Goal: Navigation & Orientation: Go to known website

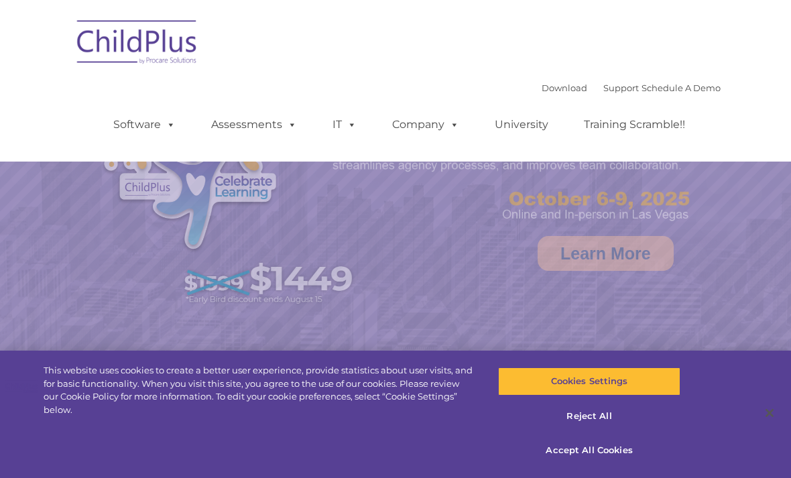
select select "MEDIUM"
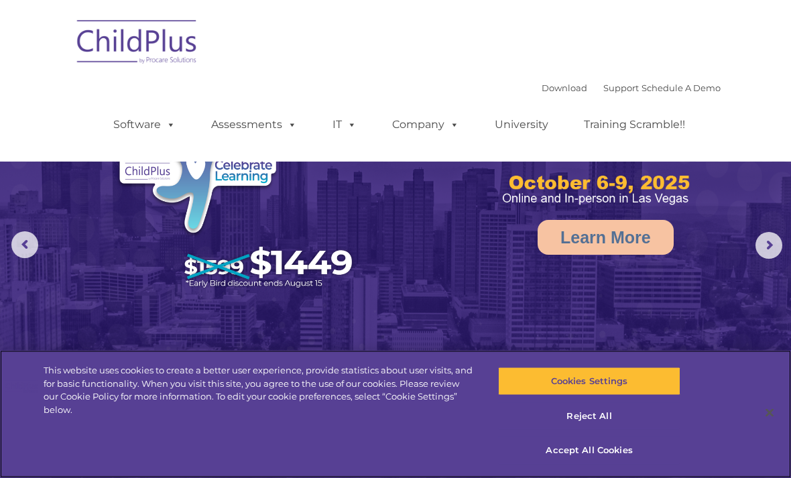
scroll to position [17, 0]
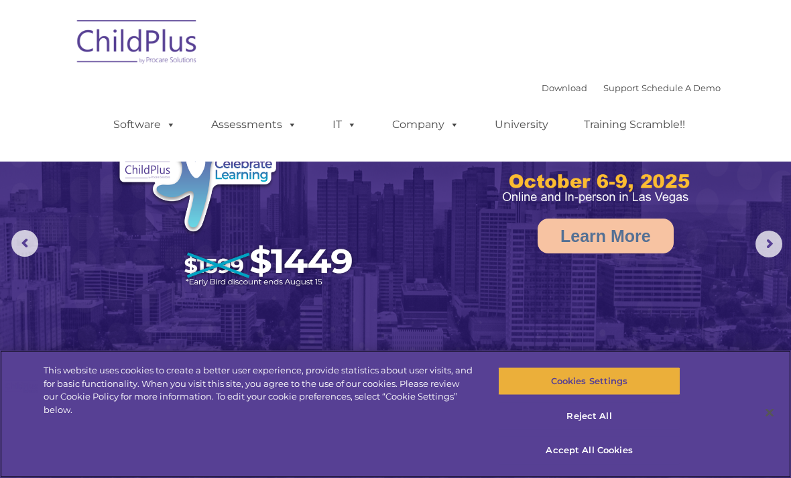
click at [648, 396] on button "Cookies Settings" at bounding box center [589, 382] width 182 height 28
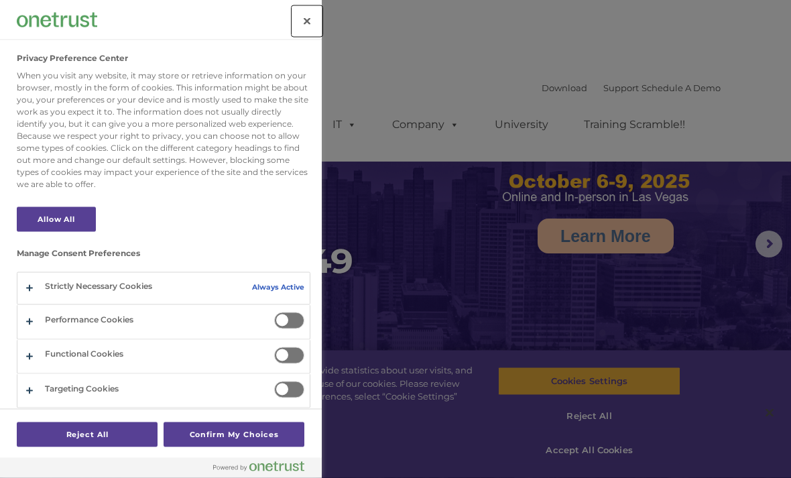
scroll to position [17, 0]
click at [665, 341] on div at bounding box center [395, 239] width 791 height 478
click at [80, 211] on button "Allow All" at bounding box center [56, 219] width 79 height 25
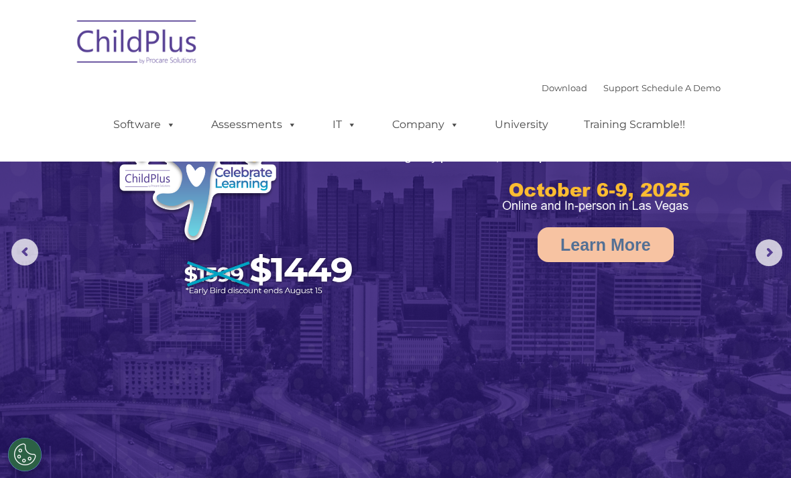
scroll to position [0, 0]
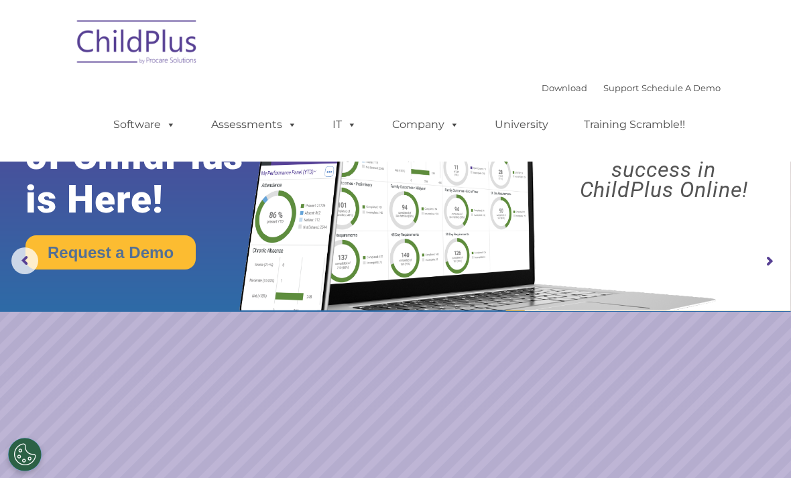
click at [155, 55] on img at bounding box center [137, 44] width 134 height 67
click at [176, 44] on img at bounding box center [137, 44] width 134 height 67
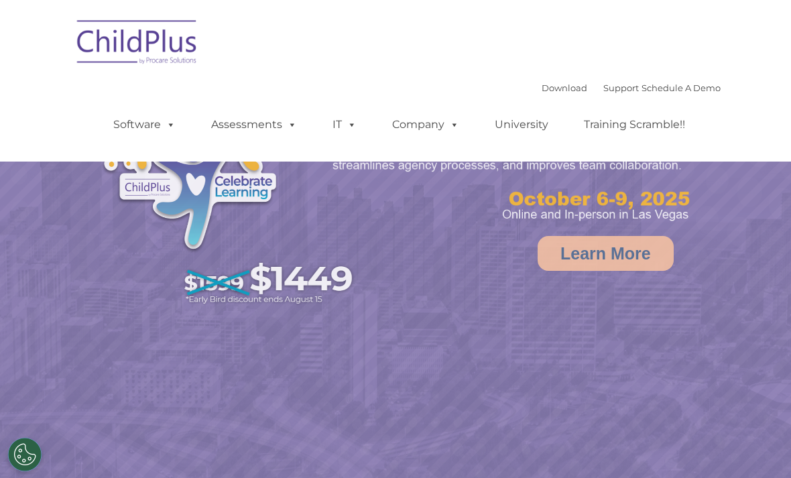
select select "MEDIUM"
